Goal: Navigation & Orientation: Understand site structure

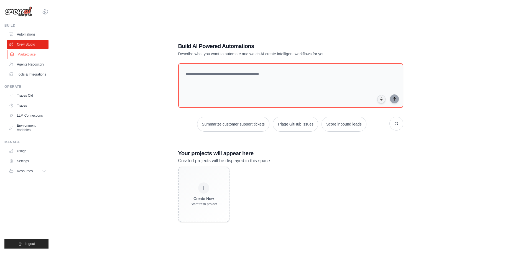
click at [24, 55] on link "Marketplace" at bounding box center [28, 54] width 42 height 9
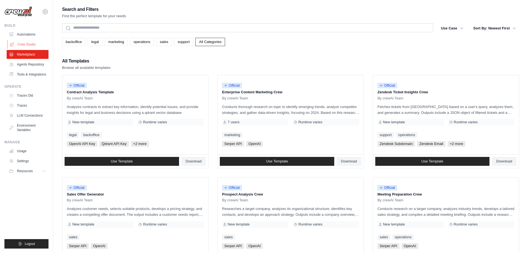
click at [29, 43] on link "Crew Studio" at bounding box center [28, 44] width 42 height 9
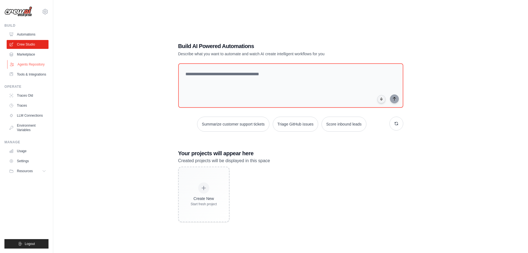
click at [34, 64] on link "Agents Repository" at bounding box center [28, 64] width 42 height 9
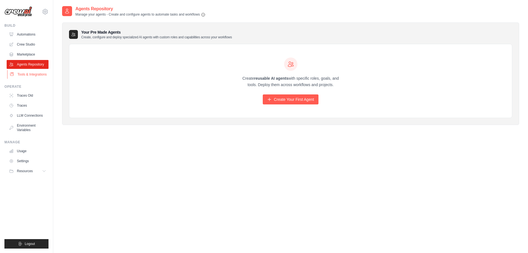
click at [34, 77] on link "Tools & Integrations" at bounding box center [28, 74] width 42 height 9
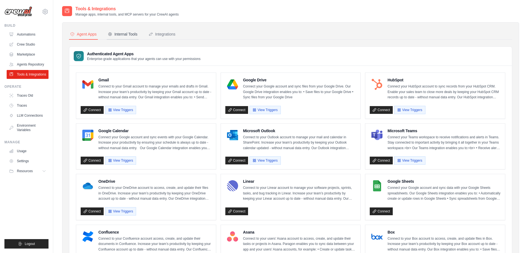
click at [133, 34] on div "Internal Tools" at bounding box center [123, 34] width 30 height 6
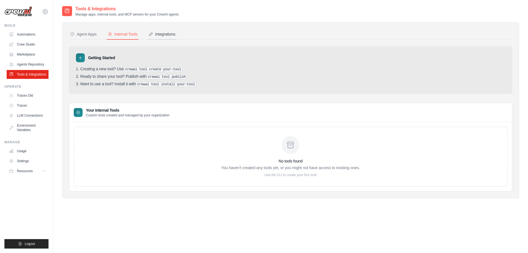
click at [156, 35] on div "Integrations" at bounding box center [162, 34] width 27 height 6
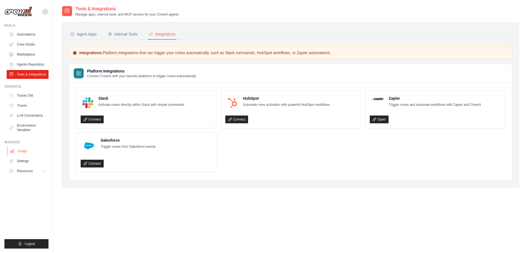
click at [26, 150] on link "Usage" at bounding box center [28, 150] width 42 height 9
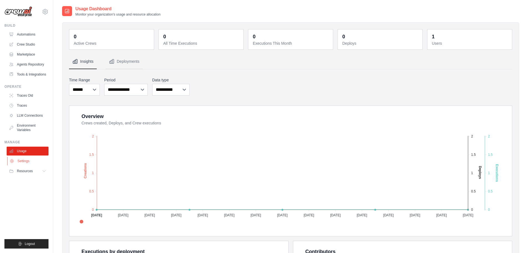
click at [27, 161] on link "Settings" at bounding box center [28, 160] width 42 height 9
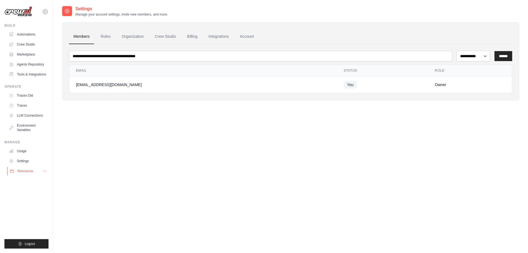
click at [27, 168] on button "Resources" at bounding box center [28, 170] width 42 height 9
click at [32, 181] on span "Documentation" at bounding box center [31, 180] width 22 height 4
click at [25, 209] on span "Video Tutorials" at bounding box center [31, 207] width 22 height 4
click at [107, 35] on link "Roles" at bounding box center [105, 36] width 19 height 15
click at [44, 12] on icon at bounding box center [45, 12] width 2 height 2
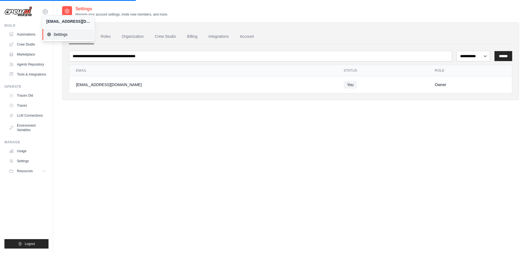
click at [57, 38] on link "Settings" at bounding box center [68, 34] width 53 height 11
click at [36, 176] on ul "Build Automations Crew Studio Marketplace Agents Repository Resources Blog" at bounding box center [26, 135] width 44 height 225
click at [37, 176] on ul "Build Automations Crew Studio Marketplace Agents Repository Resources Blog" at bounding box center [26, 135] width 44 height 225
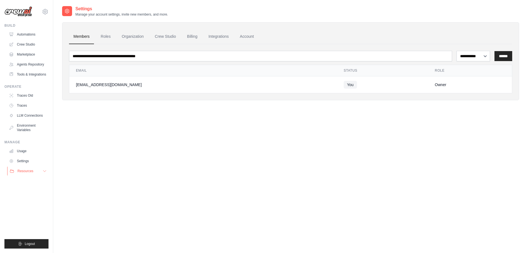
click at [38, 174] on button "Resources" at bounding box center [28, 170] width 42 height 9
click at [39, 172] on button "Resources" at bounding box center [28, 170] width 42 height 9
